Goal: Navigation & Orientation: Find specific page/section

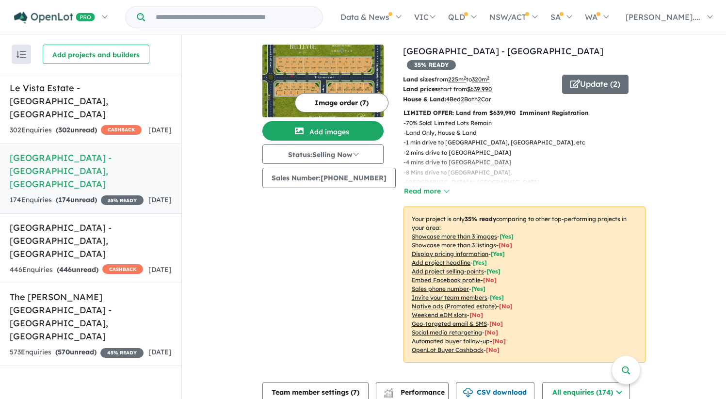
scroll to position [2, 0]
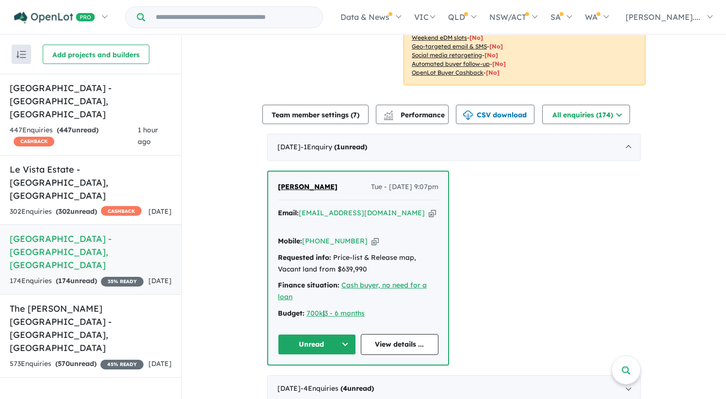
scroll to position [279, 0]
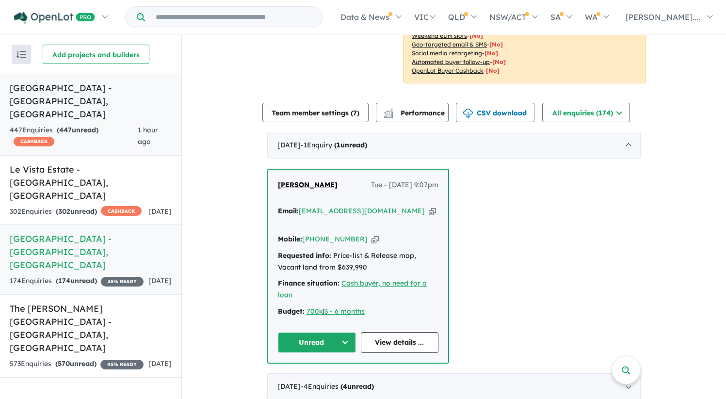
click at [88, 96] on h5 "Leppington Square Estate - Leppington , NSW" at bounding box center [91, 100] width 162 height 39
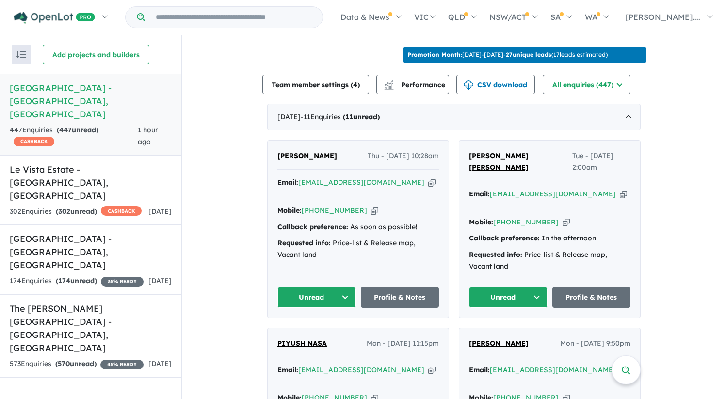
scroll to position [316, 0]
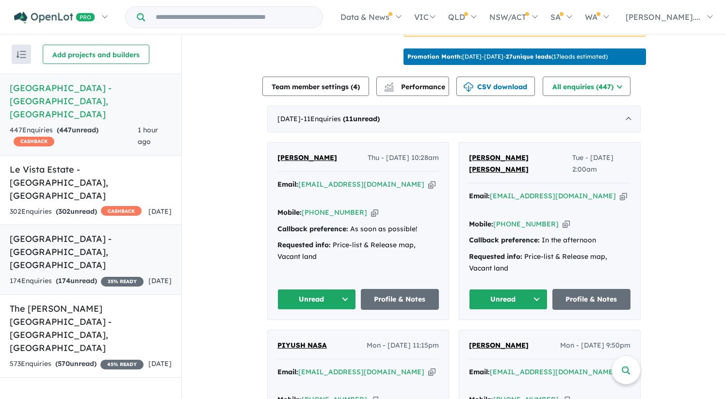
click at [53, 232] on h5 "Bellevue Estate - Austral , NSW" at bounding box center [91, 251] width 162 height 39
